Goal: Find specific page/section: Find specific page/section

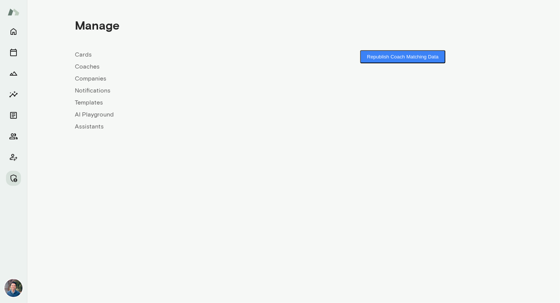
click at [101, 78] on link "Companies" at bounding box center [184, 78] width 219 height 9
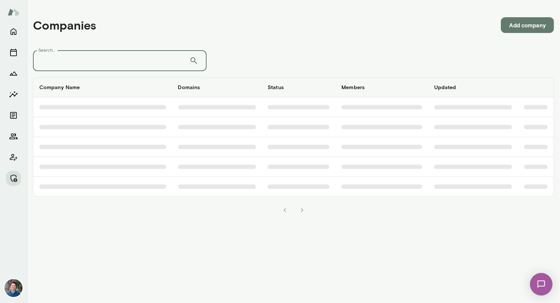
click at [130, 66] on input "Search..." at bounding box center [111, 60] width 156 height 21
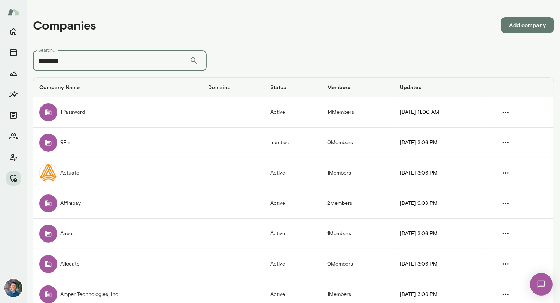
type input "*********"
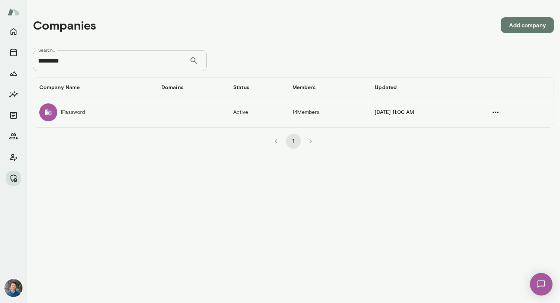
click at [155, 114] on td "companies table" at bounding box center [191, 112] width 72 height 30
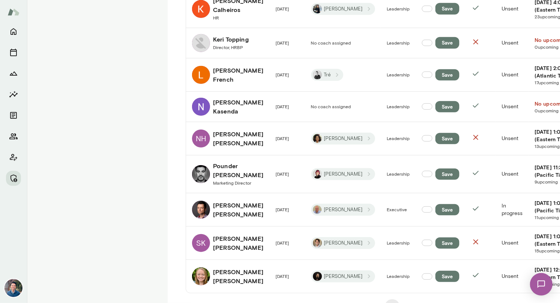
scroll to position [466, 0]
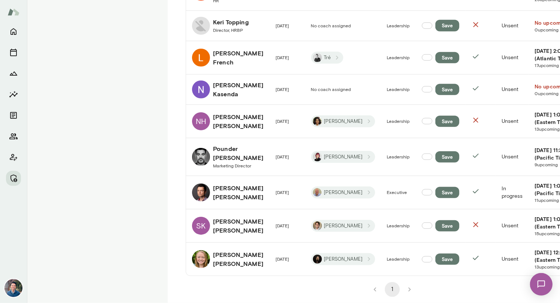
click at [535, 152] on h6 "[DATE] 11:30 AM (Pacific Time)" at bounding box center [564, 153] width 58 height 15
